Goal: Task Accomplishment & Management: Manage account settings

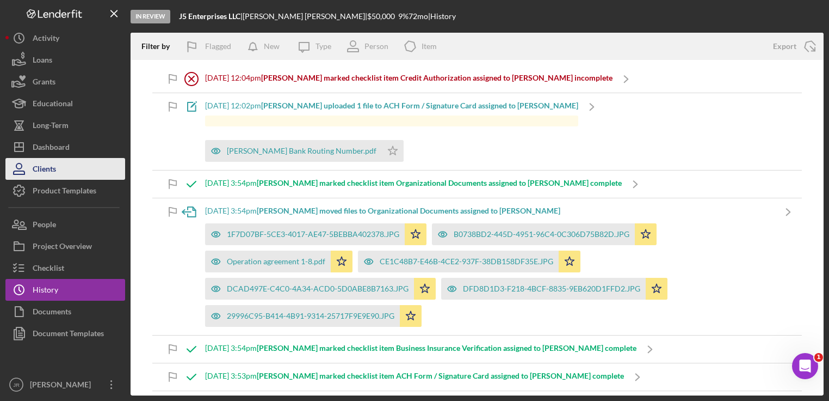
scroll to position [1282, 0]
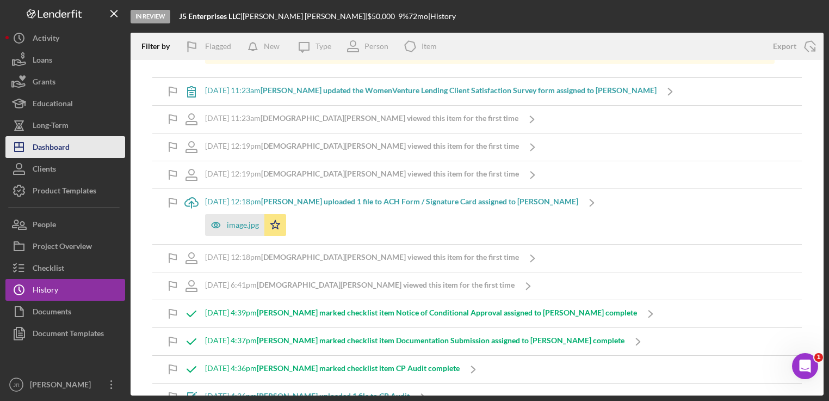
click at [83, 152] on button "Icon/Dashboard Dashboard" at bounding box center [65, 147] width 120 height 22
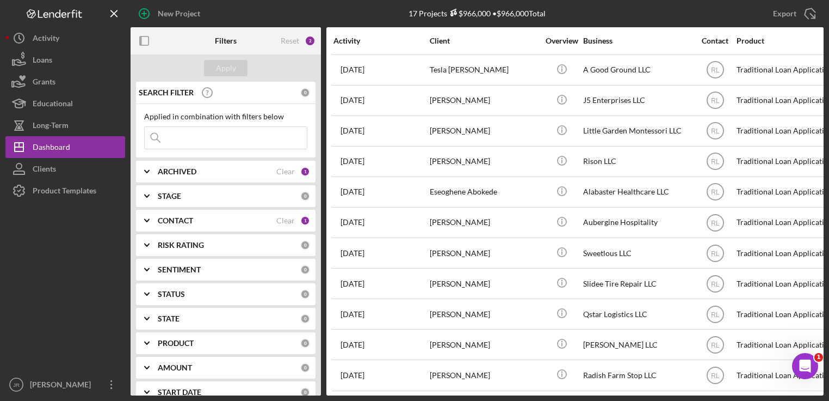
click at [148, 173] on icon "Icon/Expander" at bounding box center [146, 171] width 27 height 27
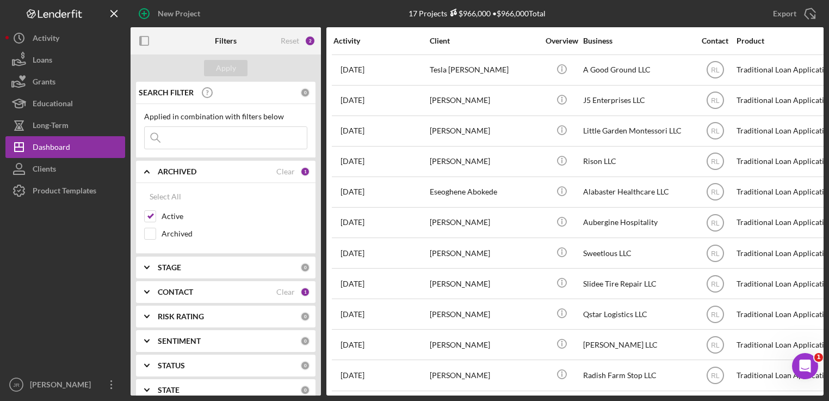
click at [148, 173] on icon "Icon/Expander" at bounding box center [146, 171] width 27 height 27
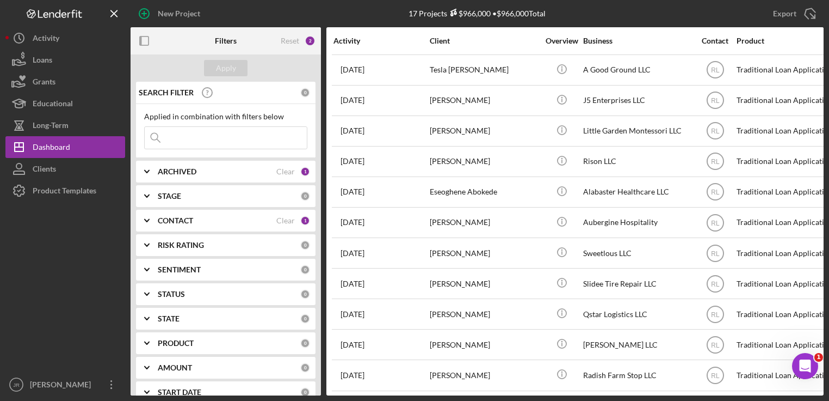
click at [149, 217] on icon "Icon/Expander" at bounding box center [146, 220] width 27 height 27
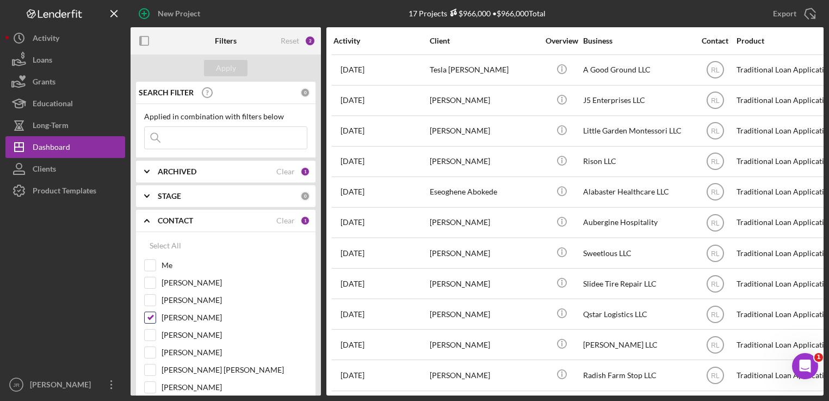
click at [150, 317] on input "[PERSON_NAME]" at bounding box center [150, 317] width 11 height 11
checkbox input "false"
click at [147, 266] on input "Me" at bounding box center [150, 265] width 11 height 11
checkbox input "true"
click at [213, 66] on button "Apply" at bounding box center [226, 68] width 44 height 16
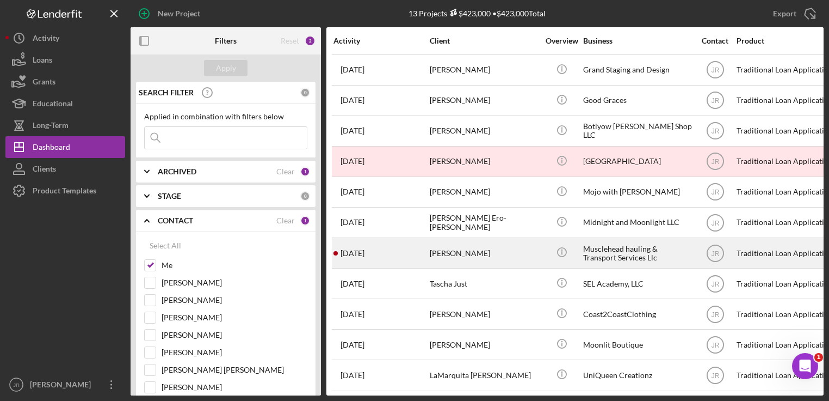
scroll to position [70, 0]
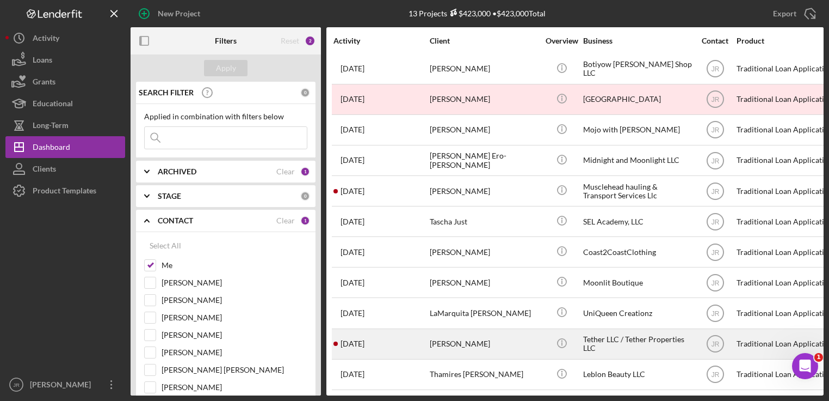
click at [456, 342] on div "[PERSON_NAME]" at bounding box center [484, 343] width 109 height 29
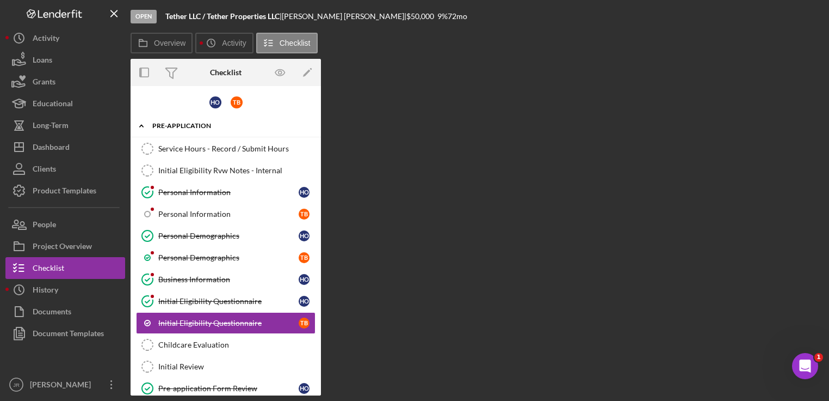
scroll to position [79, 0]
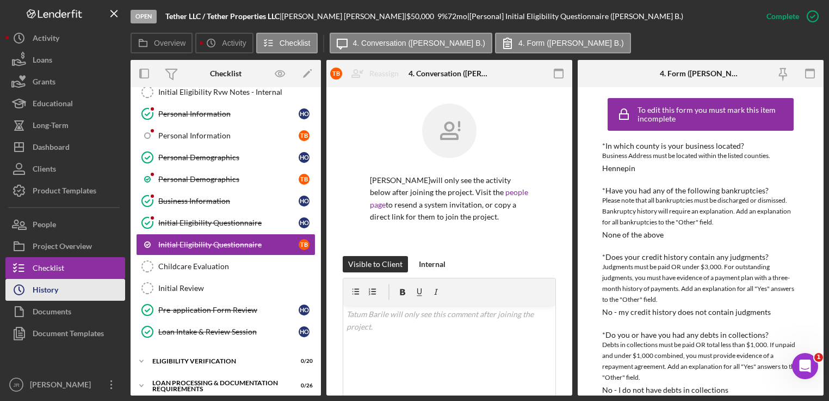
click at [63, 289] on button "Icon/History History" at bounding box center [65, 290] width 120 height 22
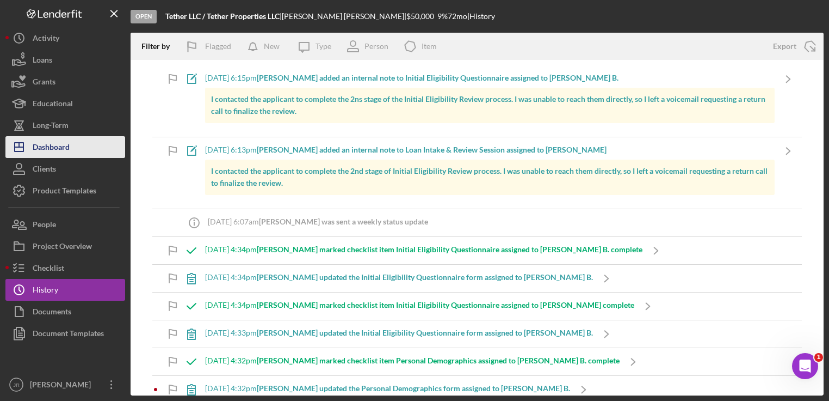
click at [78, 151] on button "Icon/Dashboard Dashboard" at bounding box center [65, 147] width 120 height 22
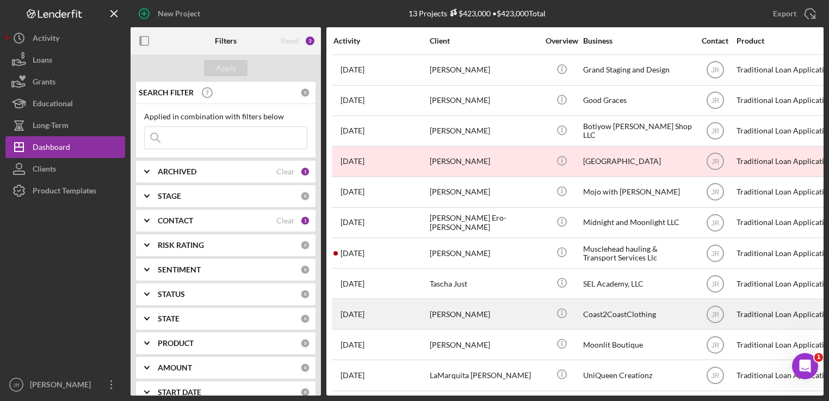
click at [483, 311] on div "[PERSON_NAME]" at bounding box center [484, 313] width 109 height 29
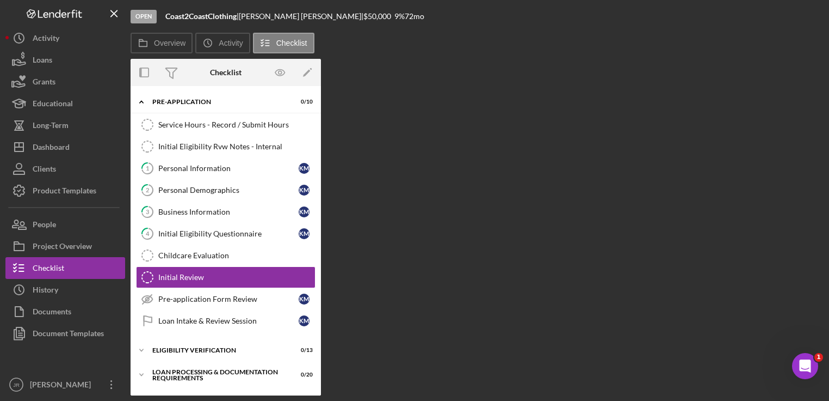
scroll to position [35, 0]
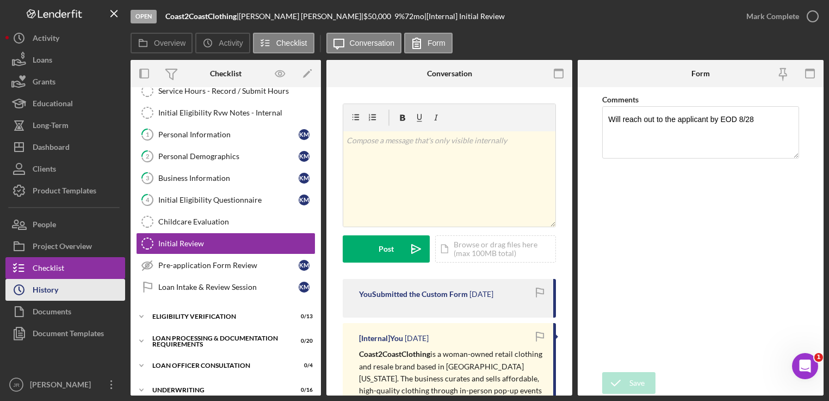
click at [39, 294] on div "History" at bounding box center [46, 291] width 26 height 24
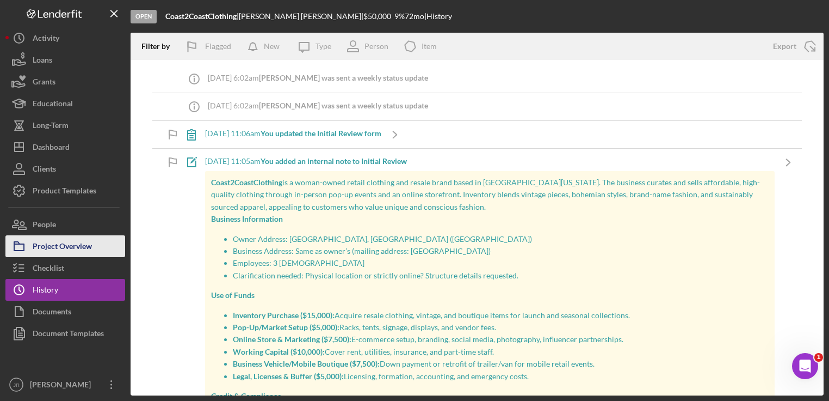
click at [35, 245] on div "Project Overview" at bounding box center [62, 247] width 59 height 24
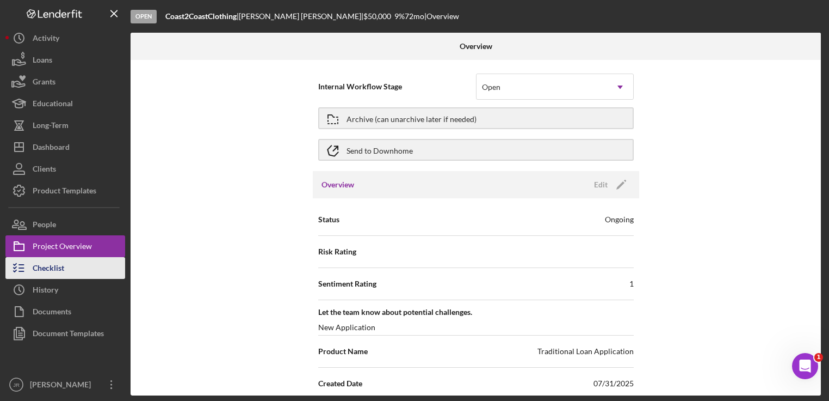
click at [43, 263] on div "Checklist" at bounding box center [49, 269] width 32 height 24
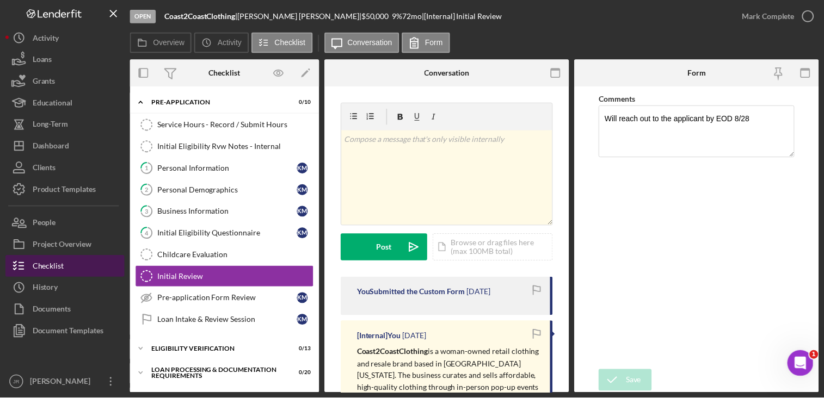
scroll to position [35, 0]
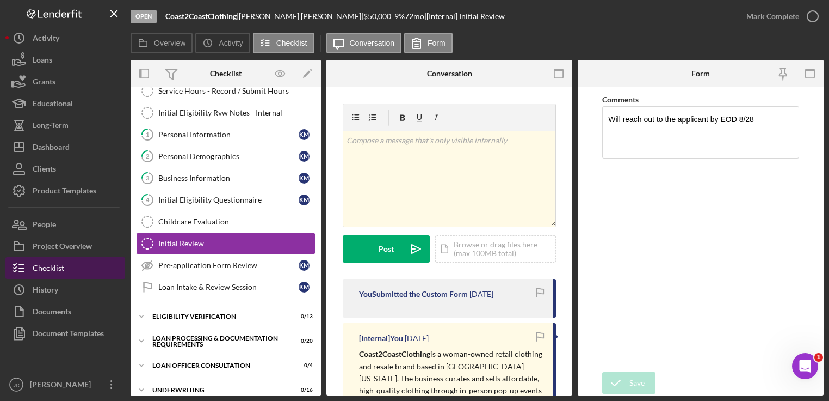
click at [43, 263] on div "Checklist" at bounding box center [49, 269] width 32 height 24
